Goal: Find specific page/section: Find specific page/section

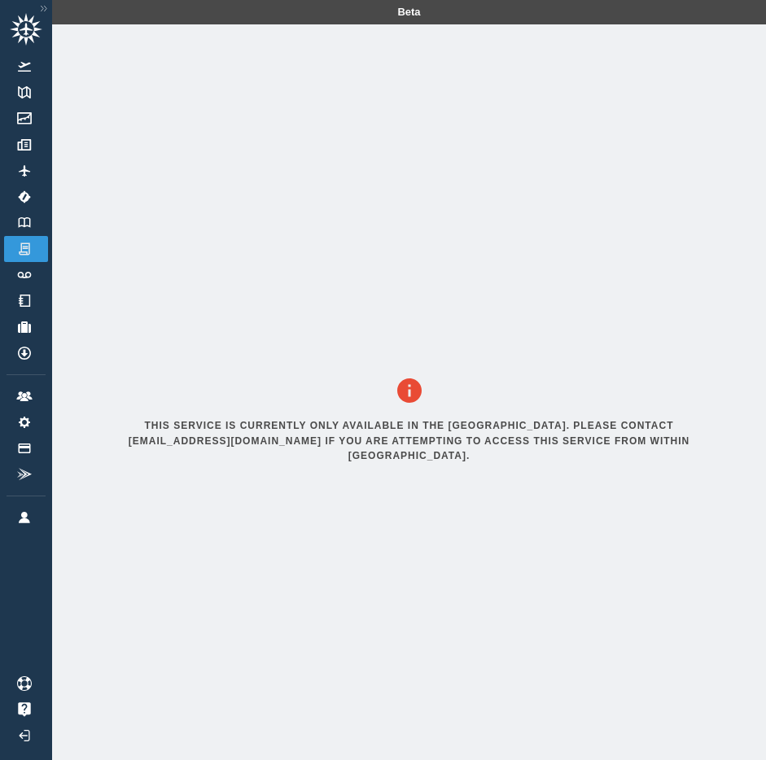
click at [28, 533] on div at bounding box center [26, 601] width 52 height 140
click at [28, 524] on link "Account" at bounding box center [26, 517] width 44 height 26
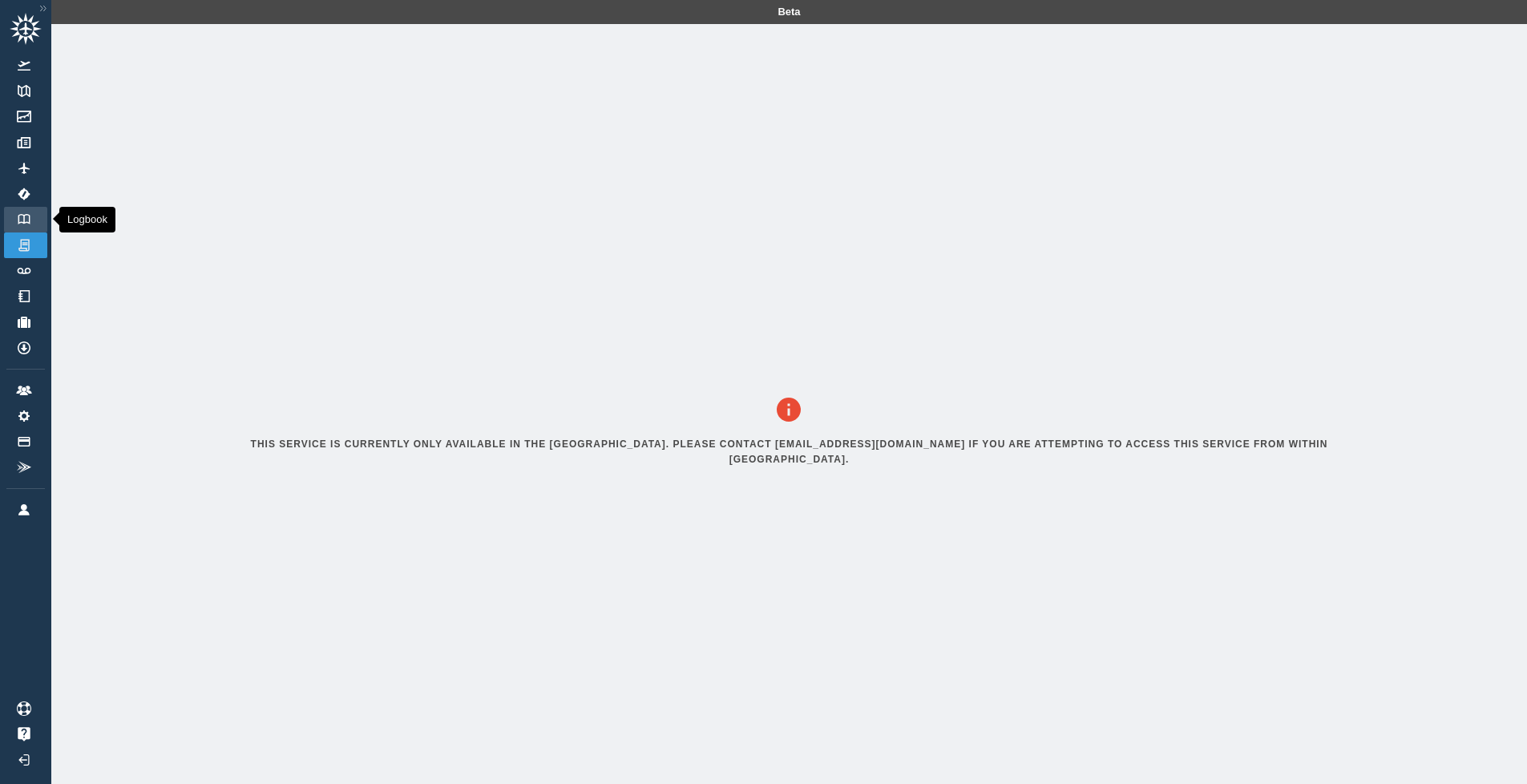
click at [24, 226] on link "Logbook" at bounding box center [26, 220] width 43 height 26
